Goal: Communication & Community: Answer question/provide support

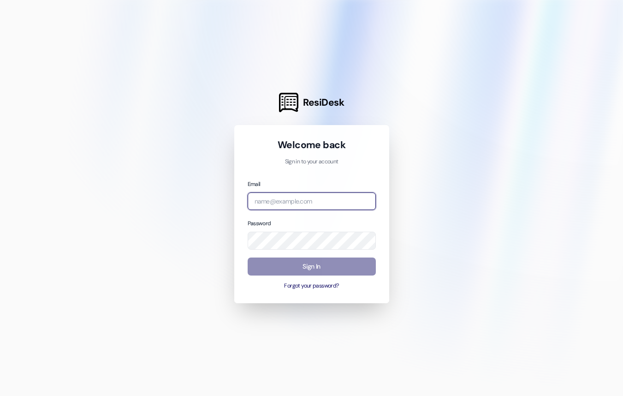
type input "[PERSON_NAME][EMAIL_ADDRESS][DOMAIN_NAME]"
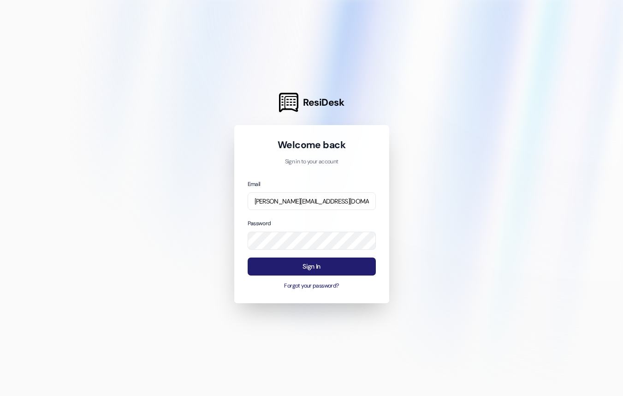
click at [342, 262] on button "Sign In" at bounding box center [312, 266] width 128 height 18
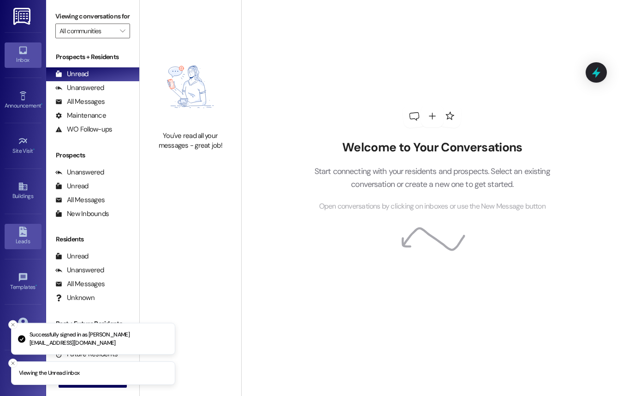
click at [23, 227] on icon at bounding box center [23, 231] width 8 height 10
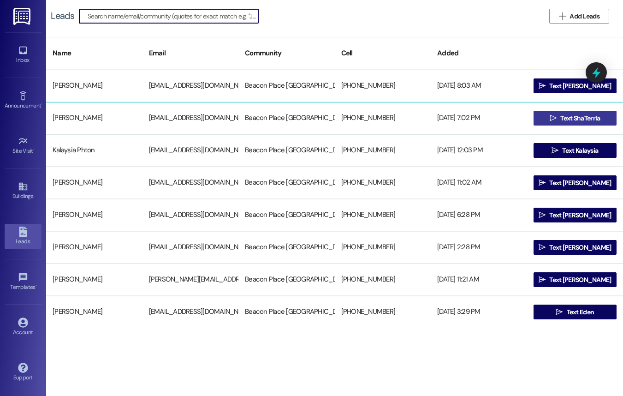
click at [578, 121] on span "Text ShaTerria" at bounding box center [580, 118] width 40 height 10
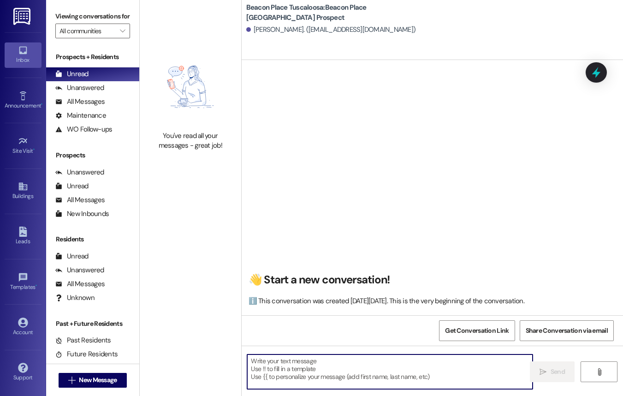
click at [318, 361] on textarea at bounding box center [389, 371] width 285 height 35
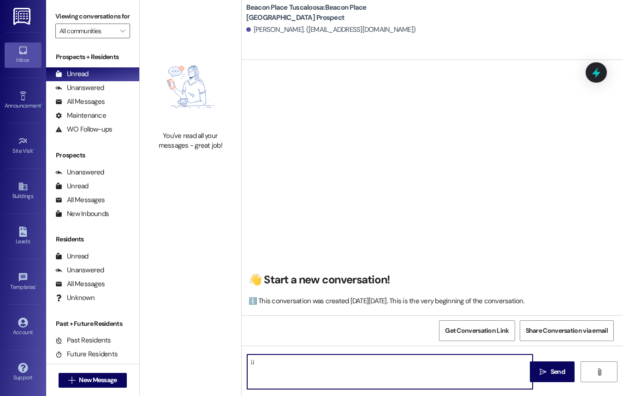
type textarea "¡"
type textarea "!!"
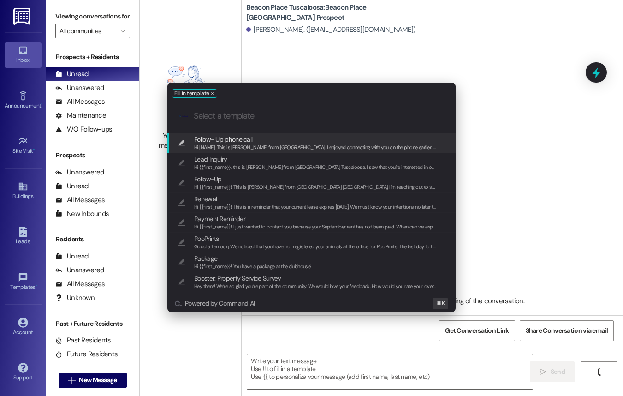
click at [279, 145] on span "Hi [NAME]! This is [PERSON_NAME] from [GEOGRAPHIC_DATA]. I enjoyed connecting w…" at bounding box center [537, 147] width 687 height 6
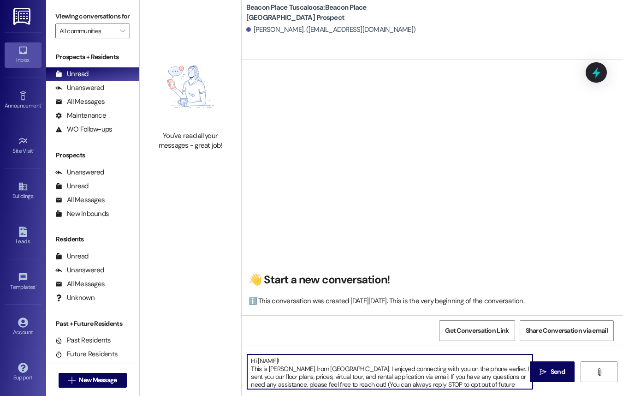
click at [276, 361] on textarea "Hi [NAME]! This is [PERSON_NAME] from [GEOGRAPHIC_DATA]. I enjoyed connecting w…" at bounding box center [389, 371] width 285 height 35
type textarea "Hi [NAME! This is [PERSON_NAME] from [GEOGRAPHIC_DATA]. I enjoyed connecting wi…"
drag, startPoint x: 281, startPoint y: 383, endPoint x: 243, endPoint y: 349, distance: 51.2
click at [243, 349] on div "Hi [NAME! This is [PERSON_NAME] from [GEOGRAPHIC_DATA]. I enjoyed connecting wi…" at bounding box center [432, 379] width 381 height 69
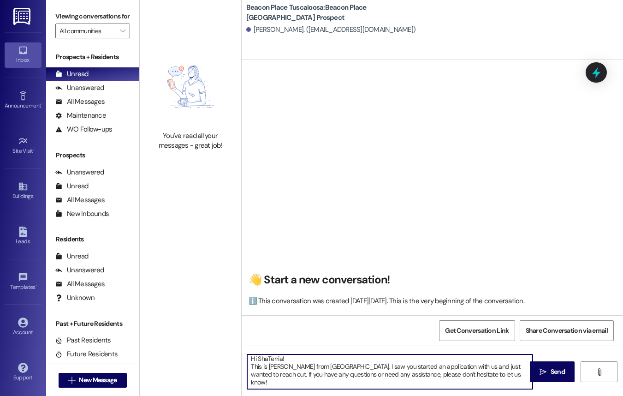
scroll to position [2, 0]
type textarea "Hi ShaTerria! This is [PERSON_NAME] from [GEOGRAPHIC_DATA]. I saw you started a…"
click at [538, 377] on button " Send" at bounding box center [552, 371] width 45 height 21
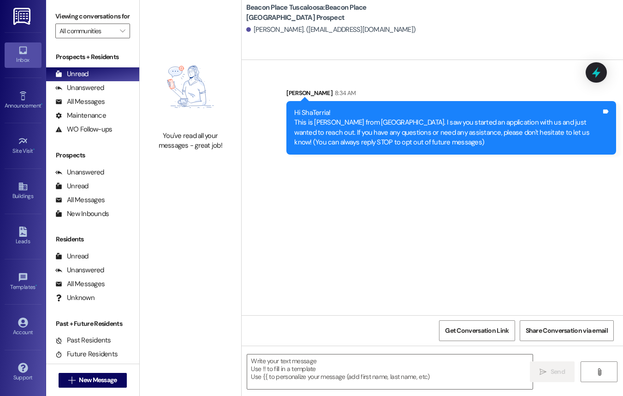
scroll to position [0, 0]
drag, startPoint x: 291, startPoint y: 117, endPoint x: 443, endPoint y: 151, distance: 155.2
click at [443, 151] on div "Hi ShaTerria! This is [PERSON_NAME] from [GEOGRAPHIC_DATA]. I saw you started a…" at bounding box center [451, 127] width 330 height 53
copy div "Hi ShaTerria! This is [PERSON_NAME] from [GEOGRAPHIC_DATA]. I saw you started a…"
click at [25, 234] on icon at bounding box center [23, 231] width 8 height 10
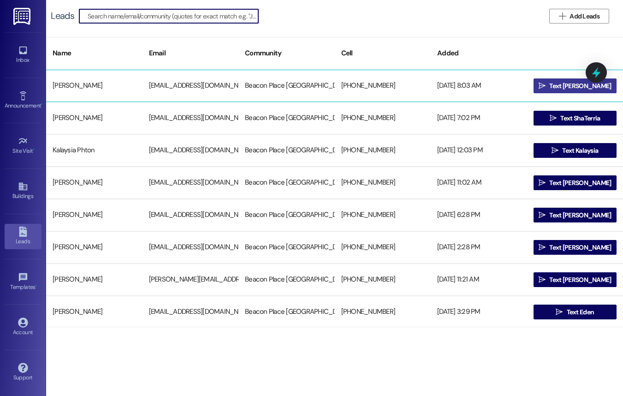
click at [565, 87] on span "Text [PERSON_NAME]" at bounding box center [580, 86] width 62 height 10
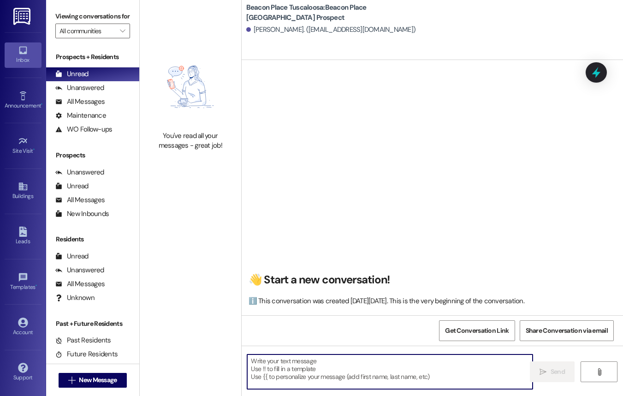
click at [352, 367] on textarea at bounding box center [389, 371] width 285 height 35
paste textarea "Hi ShaTerria! This is [PERSON_NAME] from [GEOGRAPHIC_DATA]. I saw you started a…"
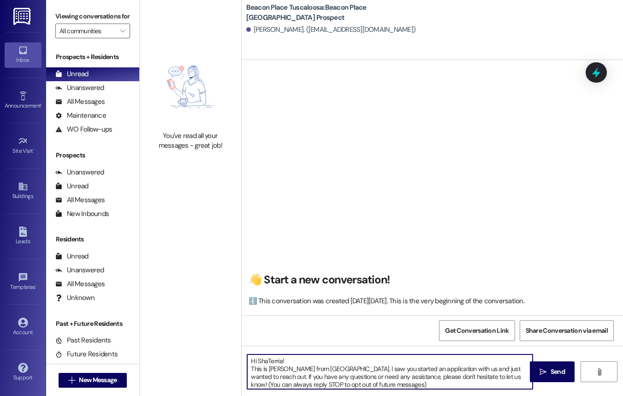
click at [291, 363] on textarea "Hi ShaTerria! This is [PERSON_NAME] from [GEOGRAPHIC_DATA]. I saw you started a…" at bounding box center [389, 371] width 285 height 35
drag, startPoint x: 431, startPoint y: 386, endPoint x: 242, endPoint y: 357, distance: 190.9
click at [242, 357] on div "Hi [PERSON_NAME]! This is [PERSON_NAME] from [GEOGRAPHIC_DATA]. I saw you start…" at bounding box center [385, 372] width 286 height 36
type textarea "Hi [PERSON_NAME]! This is [PERSON_NAME] from [GEOGRAPHIC_DATA]. I saw you start…"
click at [538, 368] on span " Send" at bounding box center [552, 372] width 29 height 10
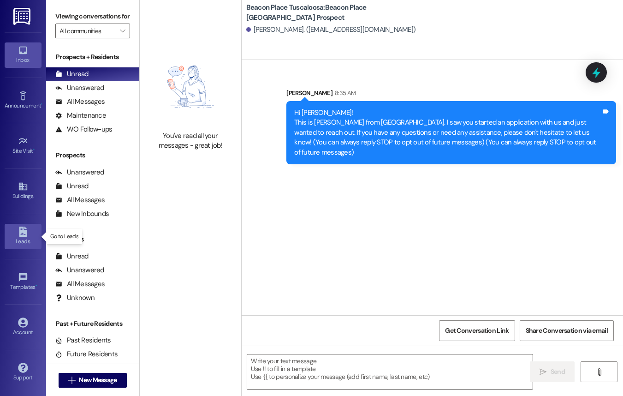
click at [19, 239] on div "Leads" at bounding box center [23, 241] width 46 height 9
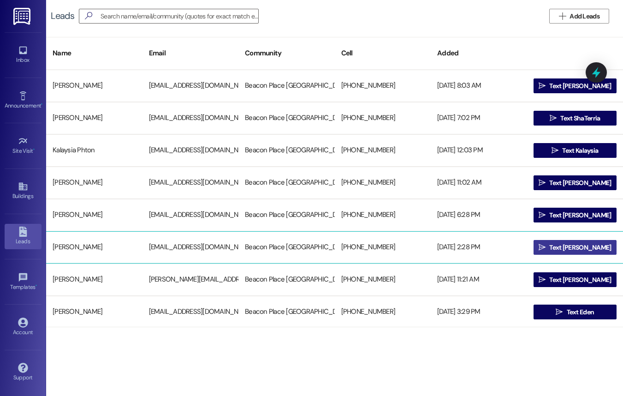
click at [559, 247] on span "Text [PERSON_NAME]" at bounding box center [579, 248] width 65 height 10
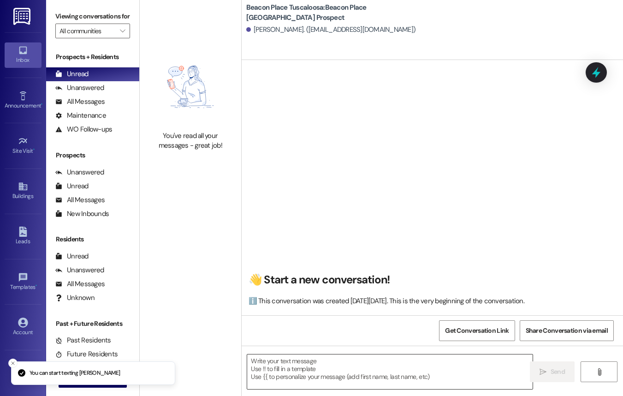
click at [294, 372] on textarea at bounding box center [389, 371] width 285 height 35
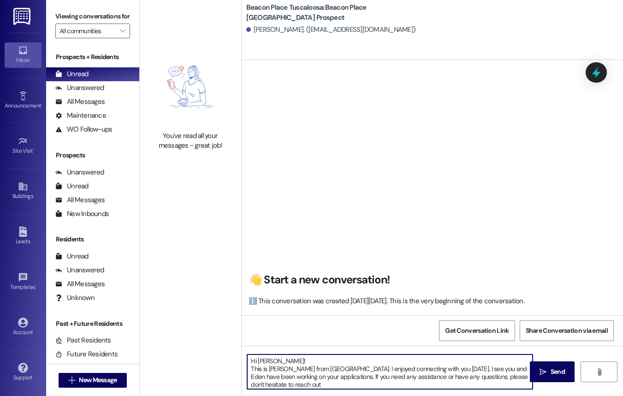
type textarea "Hi [PERSON_NAME]! This is [PERSON_NAME] from [GEOGRAPHIC_DATA]. I enjoyed conne…"
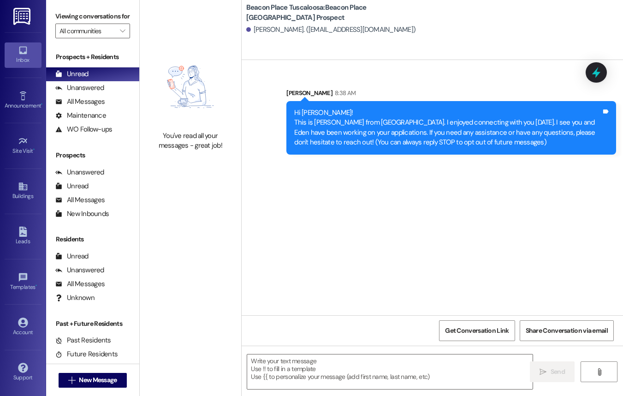
drag, startPoint x: 292, startPoint y: 111, endPoint x: 555, endPoint y: 144, distance: 264.9
click at [555, 144] on div "Hi [PERSON_NAME]! This is [PERSON_NAME] from [GEOGRAPHIC_DATA]. I enjoyed conne…" at bounding box center [447, 128] width 309 height 40
copy div "Hi [PERSON_NAME]! This is [PERSON_NAME] from [GEOGRAPHIC_DATA]. I enjoyed conne…"
click at [17, 279] on link "Templates •" at bounding box center [23, 281] width 37 height 25
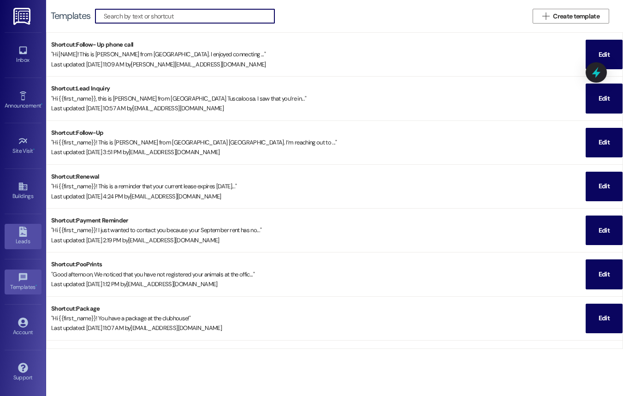
click at [26, 249] on div "Leads Go to Leads" at bounding box center [23, 236] width 37 height 45
click at [27, 237] on div "Leads" at bounding box center [23, 241] width 46 height 9
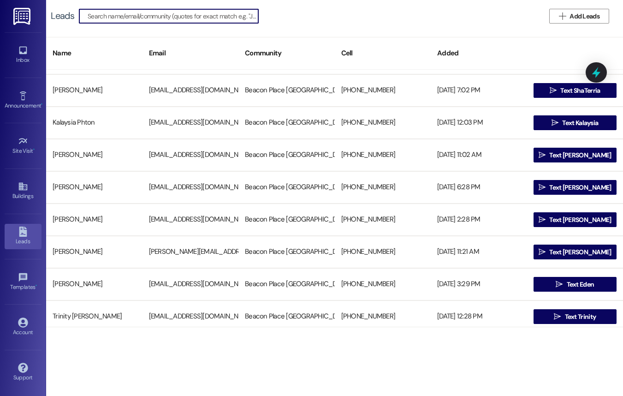
scroll to position [29, 0]
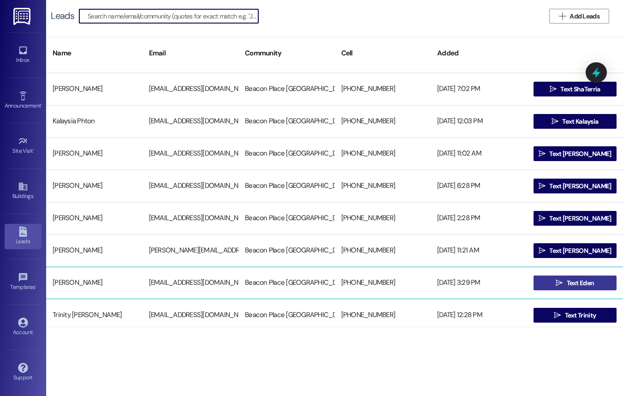
click at [582, 284] on span "Text Eden" at bounding box center [581, 283] width 28 height 10
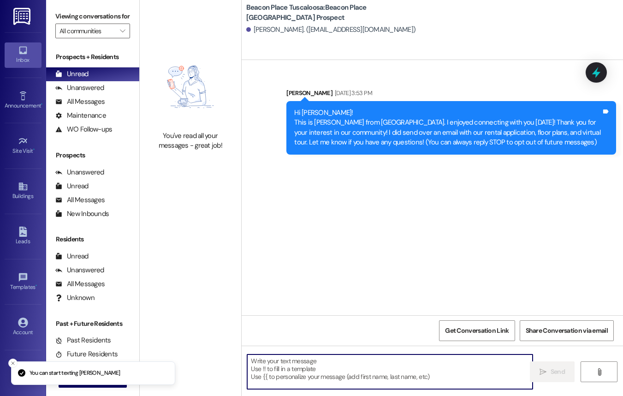
click at [293, 373] on textarea at bounding box center [389, 371] width 285 height 35
paste textarea "Hi [PERSON_NAME]! This is [PERSON_NAME] from [GEOGRAPHIC_DATA]. I enjoyed conne…"
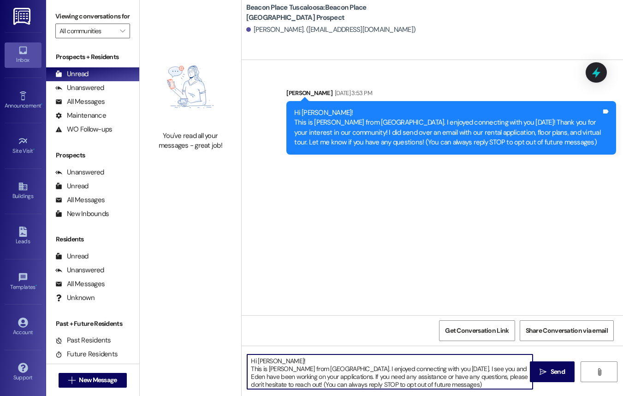
click at [286, 359] on textarea "Hi [PERSON_NAME]! This is [PERSON_NAME] from [GEOGRAPHIC_DATA]. I enjoyed conne…" at bounding box center [389, 371] width 285 height 35
click at [276, 376] on textarea "Hi Eden, This is [PERSON_NAME] from [GEOGRAPHIC_DATA] [GEOGRAPHIC_DATA]. I enjo…" at bounding box center [389, 371] width 285 height 35
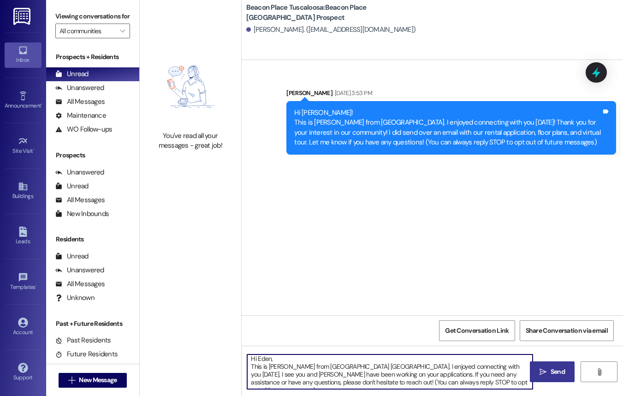
type textarea "Hi Eden, This is [PERSON_NAME] from [GEOGRAPHIC_DATA] [GEOGRAPHIC_DATA]. I enjo…"
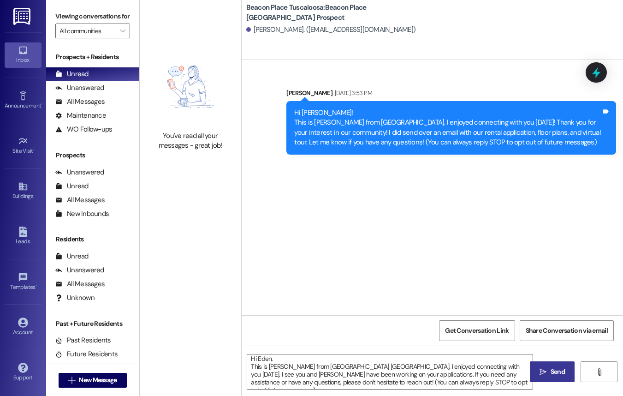
click at [543, 369] on icon "" at bounding box center [543, 371] width 7 height 7
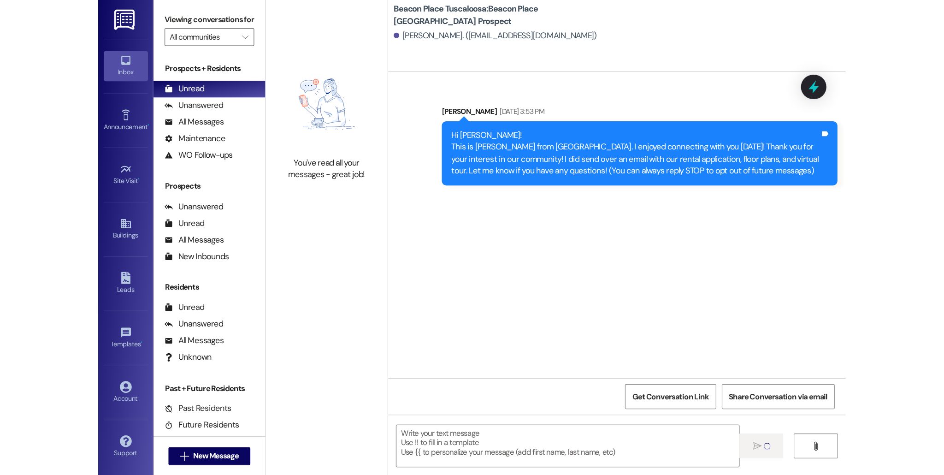
scroll to position [0, 0]
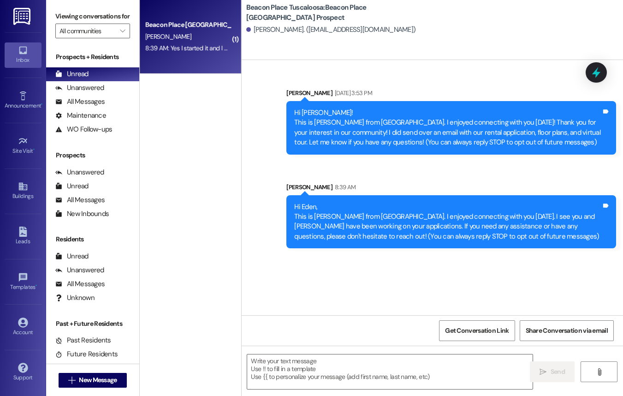
click at [172, 62] on div "Beacon Place Tuscaloosa Prospect [PERSON_NAME] 8:39 AM: Yes I started it and I …" at bounding box center [190, 37] width 101 height 74
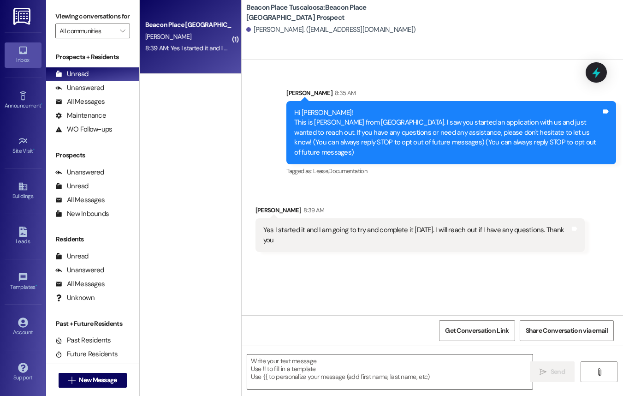
click at [336, 368] on textarea at bounding box center [389, 371] width 285 height 35
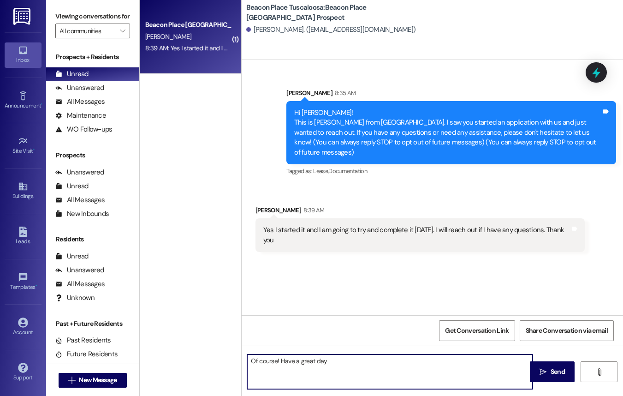
type textarea "Of course! Have a great day!"
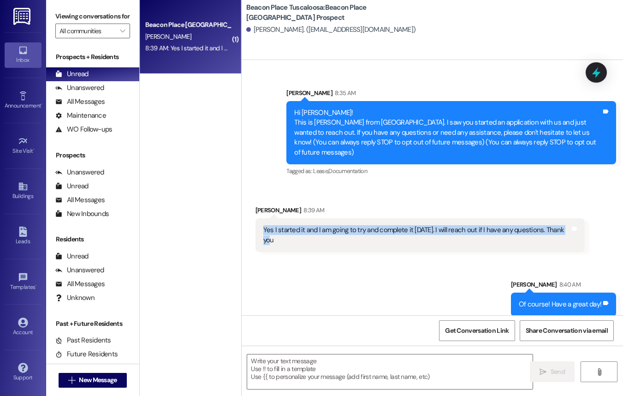
drag, startPoint x: 262, startPoint y: 229, endPoint x: 566, endPoint y: 233, distance: 304.4
click at [566, 233] on div "Yes I started it and I am going to try and complete it [DATE]. I will reach out…" at bounding box center [416, 235] width 309 height 20
copy div "Yes I started it and I am going to try and complete it [DATE]. I will reach out…"
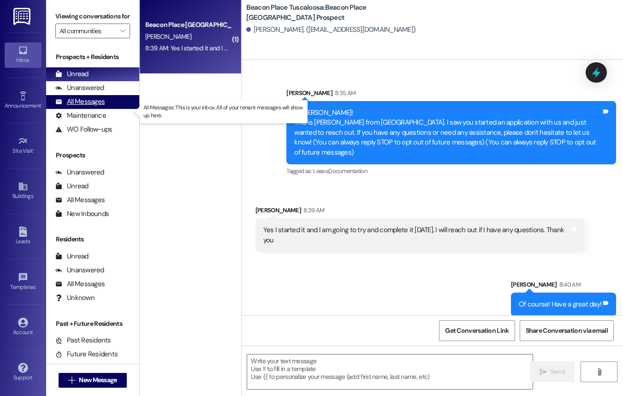
click at [101, 107] on div "All Messages" at bounding box center [79, 102] width 49 height 10
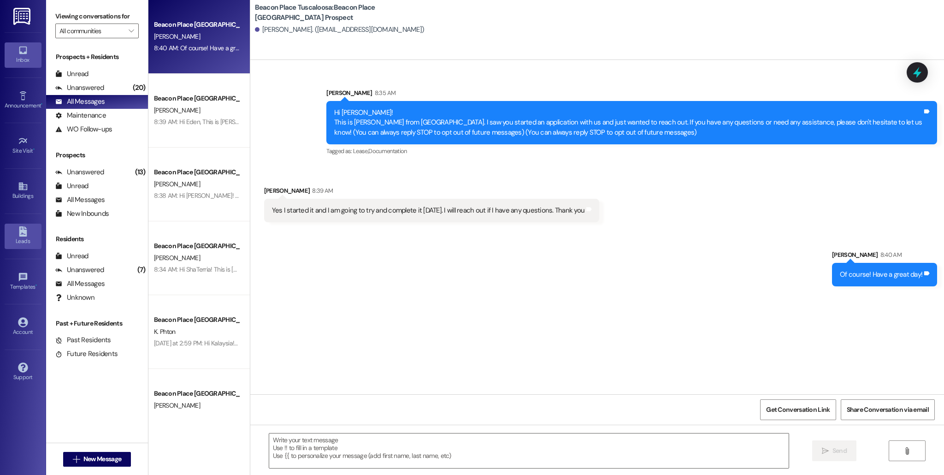
click at [18, 231] on icon at bounding box center [23, 231] width 10 height 10
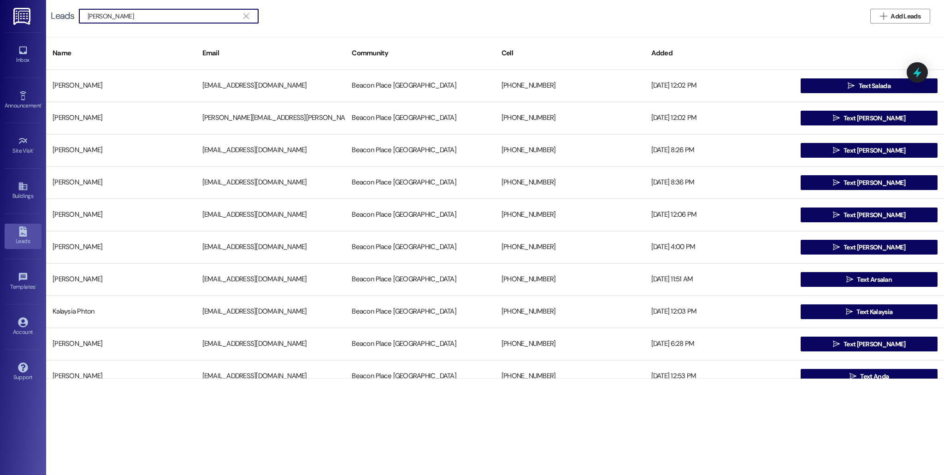
type input "[PERSON_NAME]"
click at [240, 14] on button "" at bounding box center [246, 16] width 15 height 14
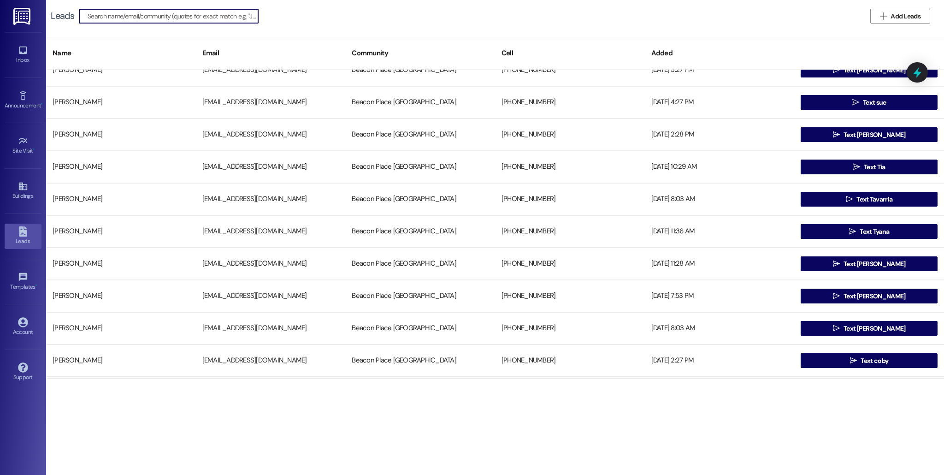
scroll to position [598, 0]
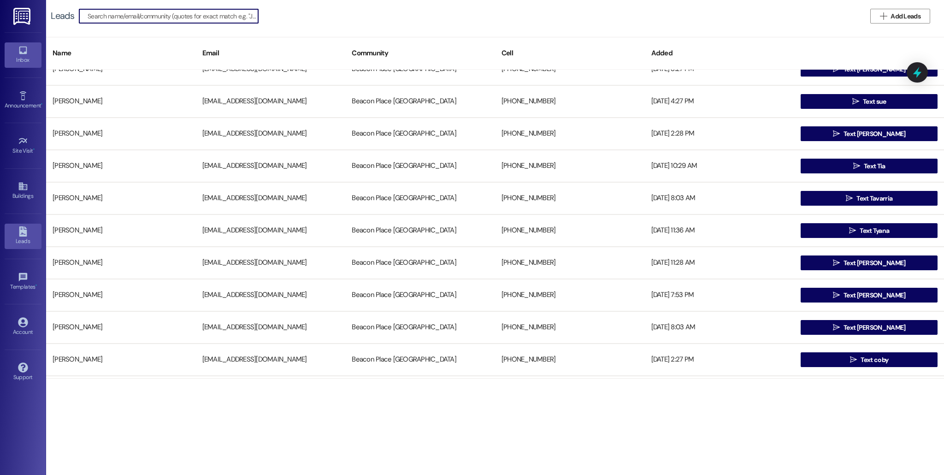
click at [27, 62] on div "Inbox" at bounding box center [23, 59] width 46 height 9
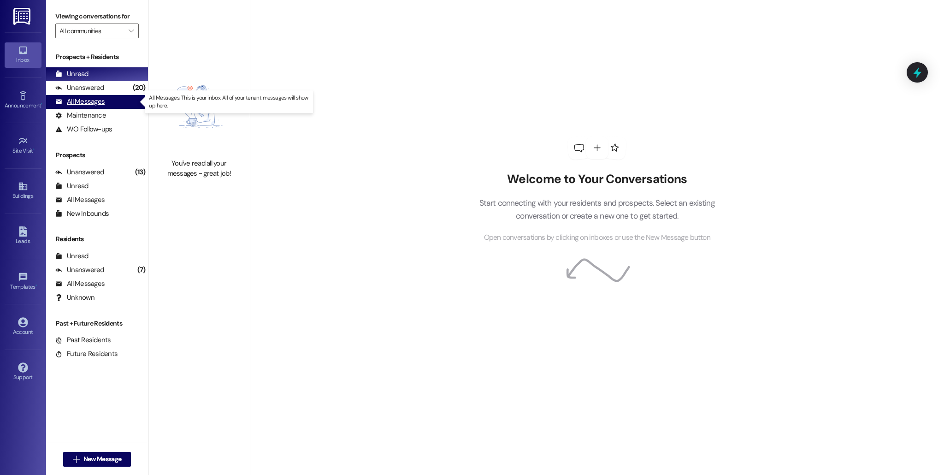
click at [95, 100] on div "All Messages" at bounding box center [79, 102] width 49 height 10
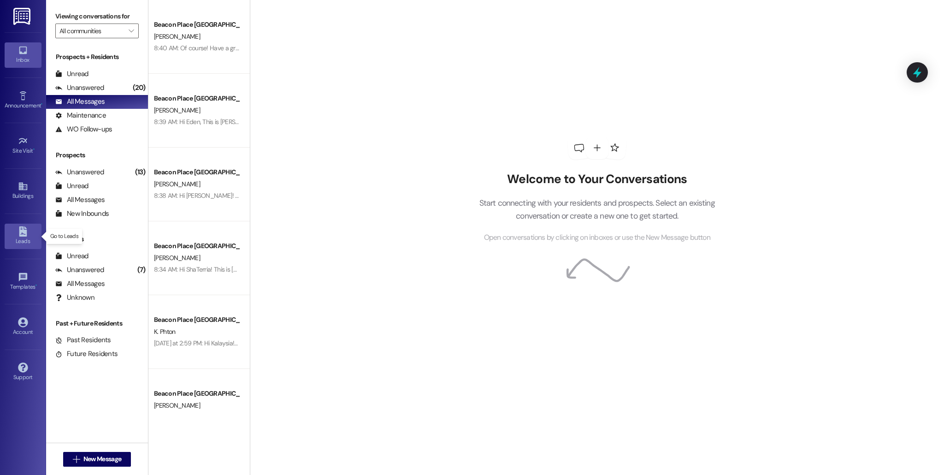
click at [25, 242] on div "Leads" at bounding box center [23, 241] width 46 height 9
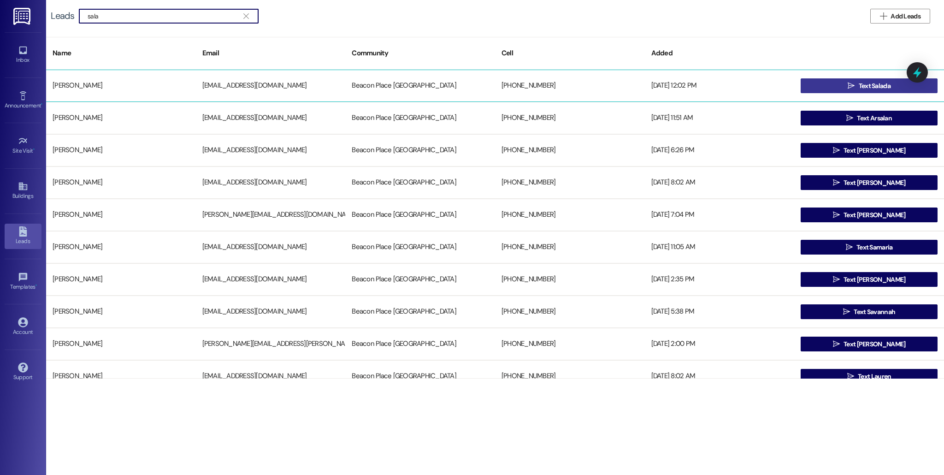
type input "sala"
click at [623, 88] on button " Text Salada" at bounding box center [869, 85] width 137 height 15
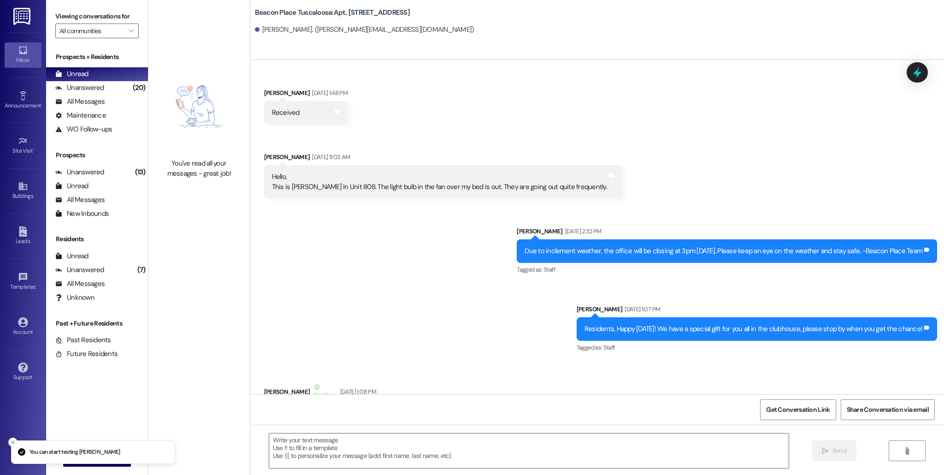
scroll to position [1650, 0]
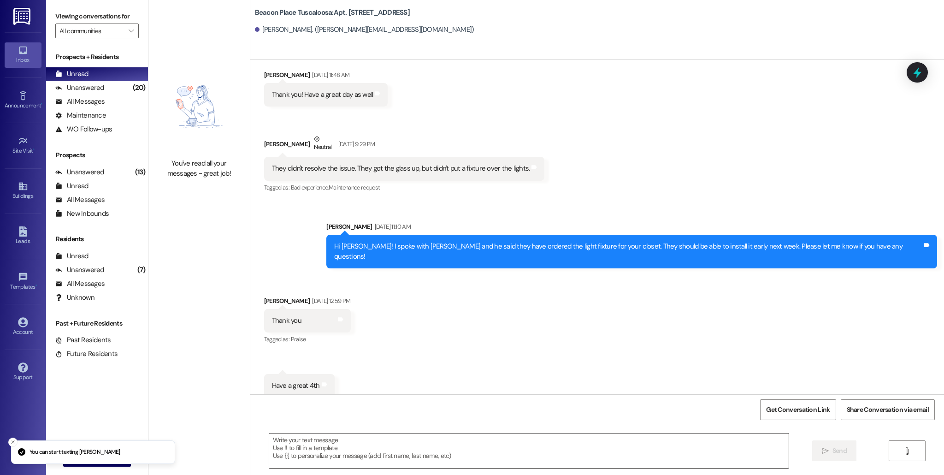
click at [352, 395] on textarea at bounding box center [529, 450] width 520 height 35
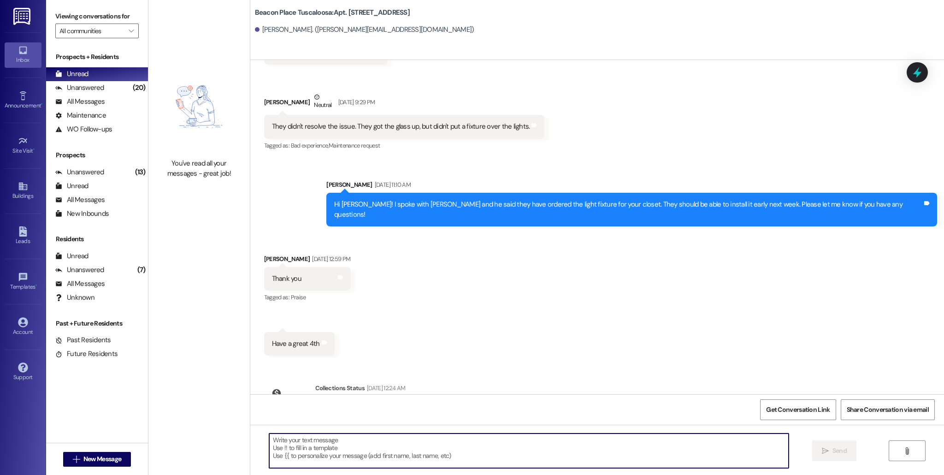
scroll to position [1735, 0]
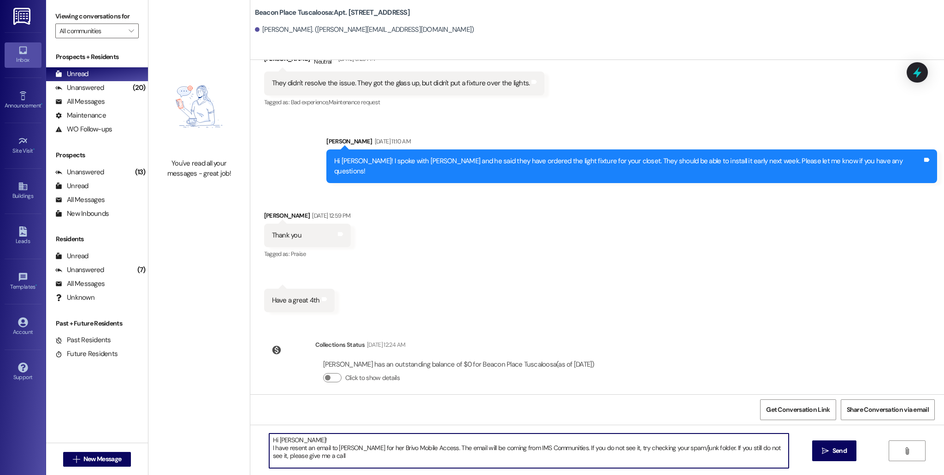
type textarea "Hi [PERSON_NAME]! I have resent an email to [PERSON_NAME] for her Brivo Mobile …"
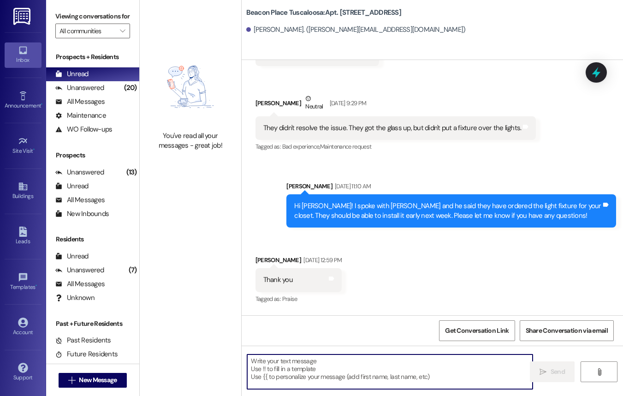
scroll to position [1948, 0]
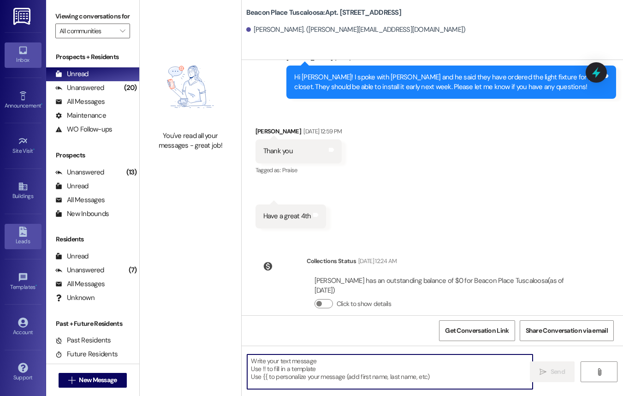
click at [24, 248] on link "Leads" at bounding box center [23, 236] width 37 height 25
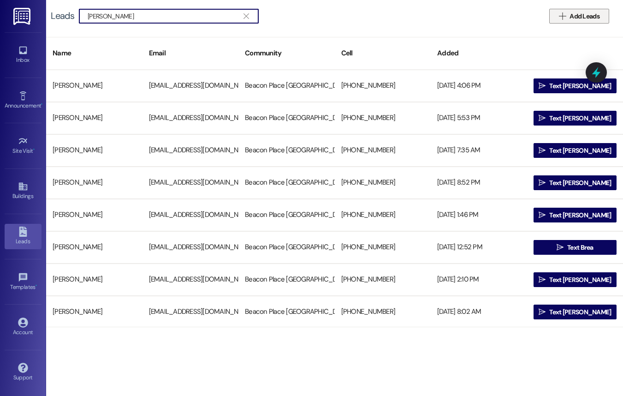
type input "[PERSON_NAME]"
click at [583, 12] on span "Add Leads" at bounding box center [585, 17] width 30 height 10
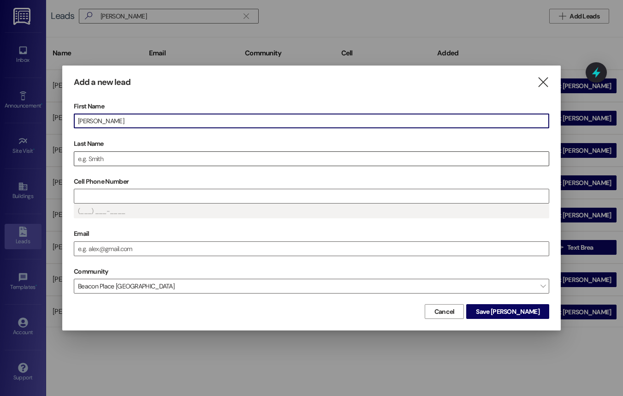
click at [212, 154] on input "Last Name" at bounding box center [311, 159] width 475 height 14
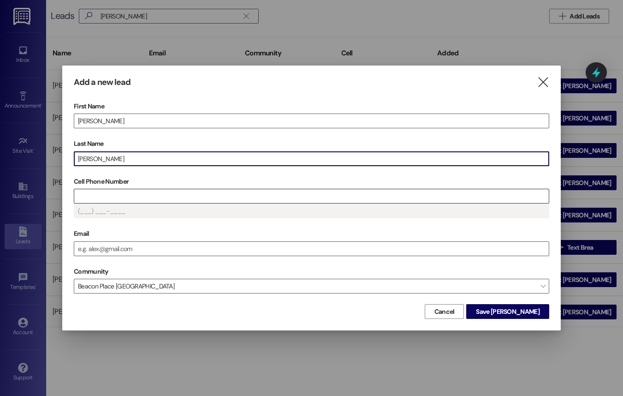
click at [224, 200] on input "Cell Phone Number" at bounding box center [311, 196] width 475 height 14
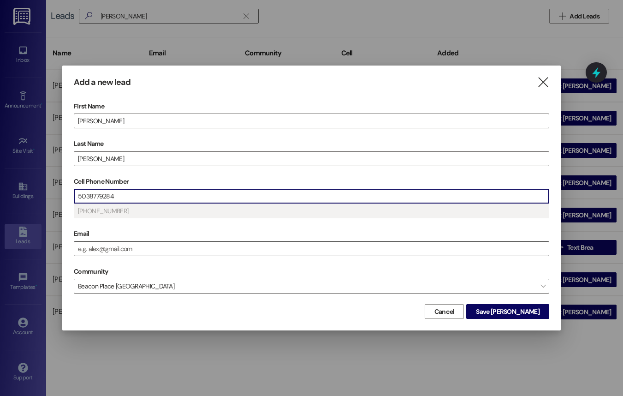
click at [132, 253] on input "Email" at bounding box center [311, 249] width 475 height 14
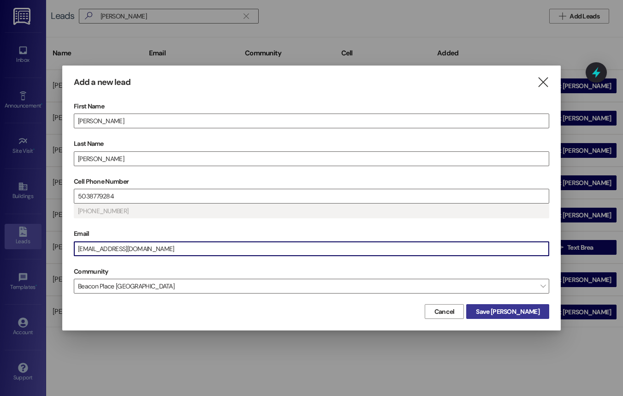
click at [516, 310] on span "Save [PERSON_NAME]" at bounding box center [507, 312] width 63 height 10
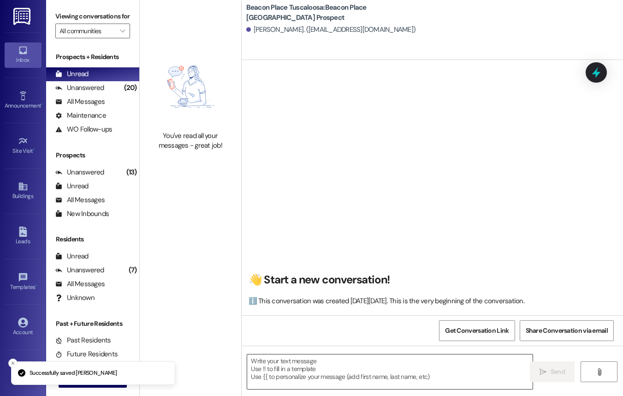
click at [321, 372] on textarea at bounding box center [389, 371] width 285 height 35
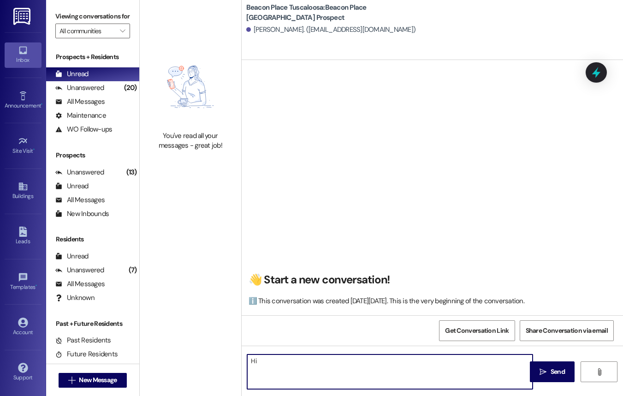
type textarea "H"
type textarea "!!"
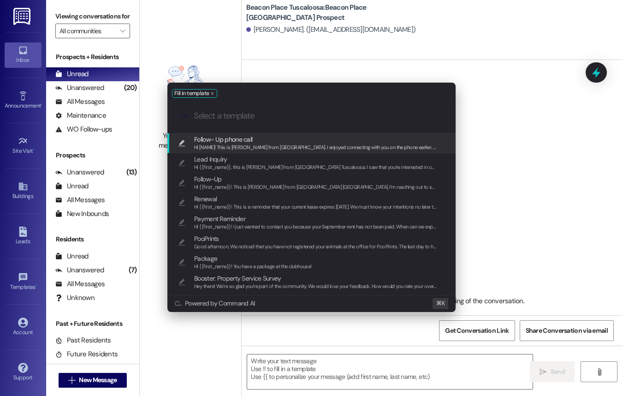
click at [302, 142] on span "Follow- Up phone call" at bounding box center [315, 139] width 243 height 10
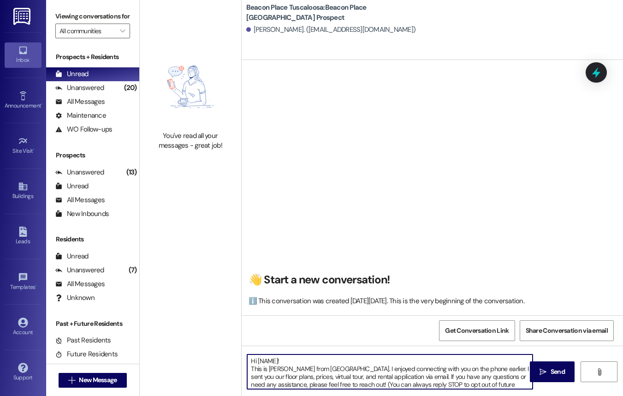
click at [275, 364] on textarea "Hi [NAME]! This is [PERSON_NAME] from [GEOGRAPHIC_DATA]. I enjoyed connecting w…" at bounding box center [389, 371] width 285 height 35
click at [277, 361] on textarea "Hi [NAME]! This is [PERSON_NAME] from [GEOGRAPHIC_DATA]. I enjoyed connecting w…" at bounding box center [389, 371] width 285 height 35
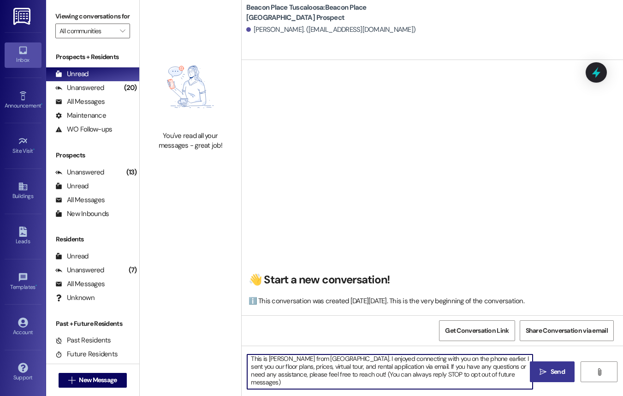
type textarea "Hi [PERSON_NAME]! This is [PERSON_NAME] from [GEOGRAPHIC_DATA]. I enjoyed conne…"
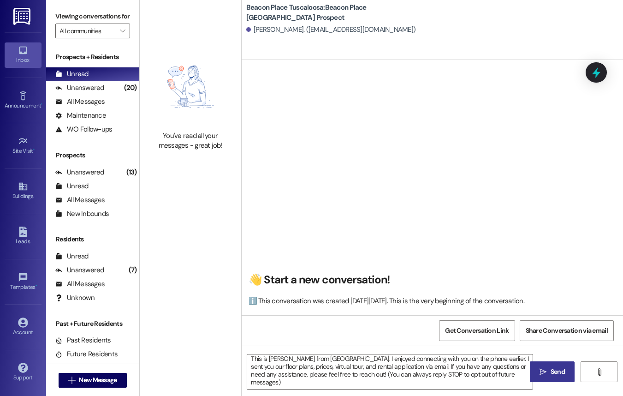
click at [563, 379] on button " Send" at bounding box center [552, 371] width 45 height 21
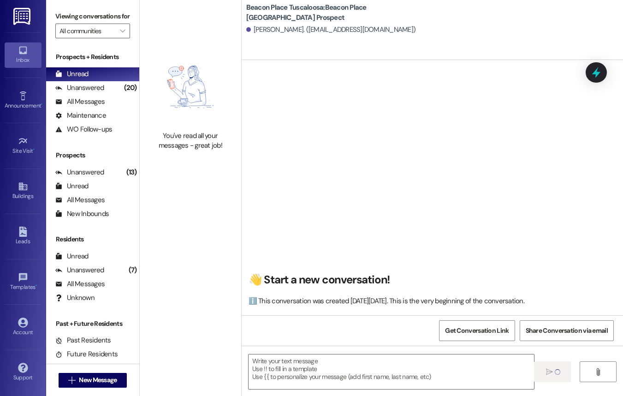
scroll to position [0, 0]
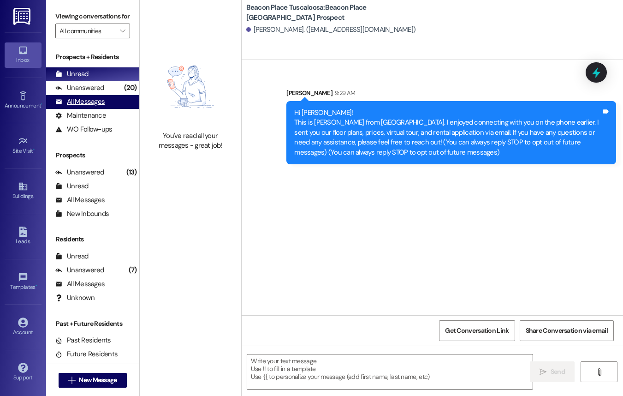
click at [87, 107] on div "All Messages" at bounding box center [79, 102] width 49 height 10
